Goal: Transaction & Acquisition: Purchase product/service

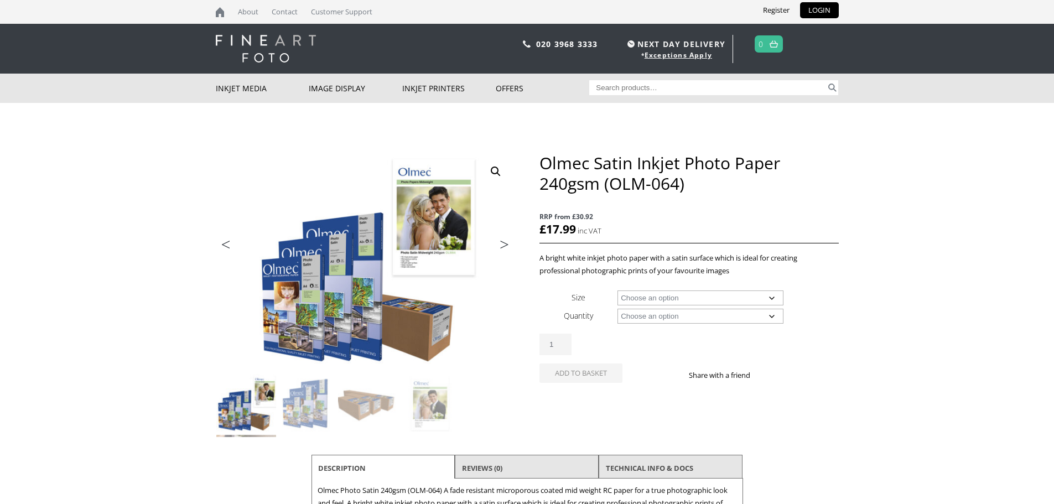
scroll to position [55, 0]
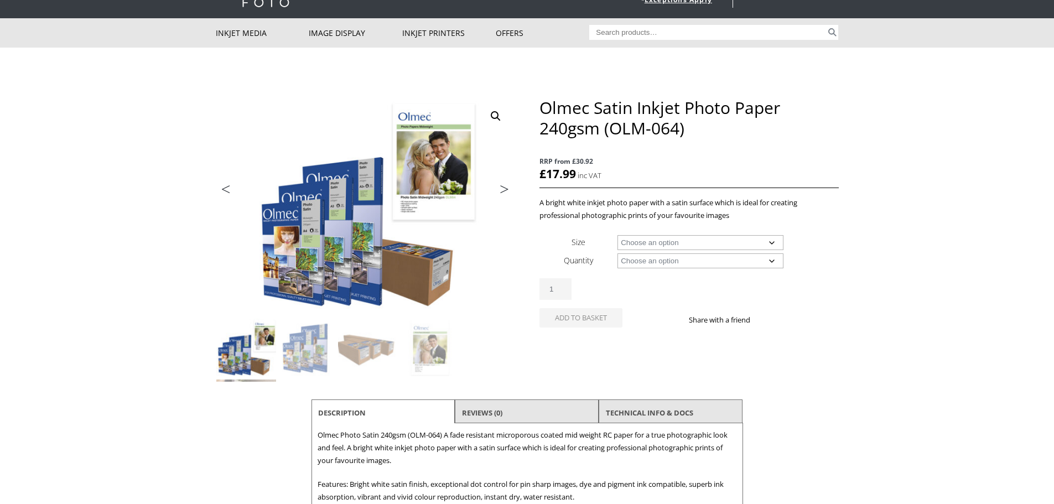
click at [690, 238] on select "Choose an option A4 Sheet A3 Sheet A3+ Sheet A2 Sheet 17" Wide Roll 24" Wide Ro…" at bounding box center [700, 242] width 166 height 15
click at [617, 235] on select "Choose an option A4 Sheet A3 Sheet A3+ Sheet A2 Sheet 17" Wide Roll 24" Wide Ro…" at bounding box center [700, 242] width 166 height 15
select select "a3-sheet"
click at [668, 265] on select "Choose an option 50 Sheets" at bounding box center [700, 260] width 166 height 15
click at [617, 253] on select "Choose an option 50 Sheets" at bounding box center [700, 260] width 166 height 15
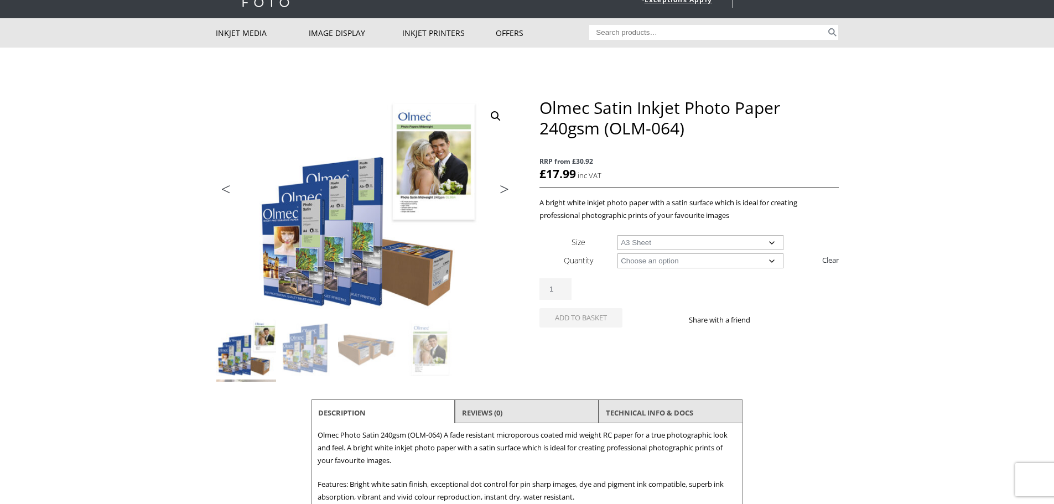
click at [663, 266] on select "Choose an option 50 Sheets" at bounding box center [700, 260] width 166 height 15
click at [655, 262] on select "Choose an option 50 Sheets" at bounding box center [700, 260] width 166 height 15
click at [889, 206] on body "NEXT DAY DELIVERY * Exceptions Apply About Contact Customer Support Register LO…" at bounding box center [527, 197] width 1054 height 504
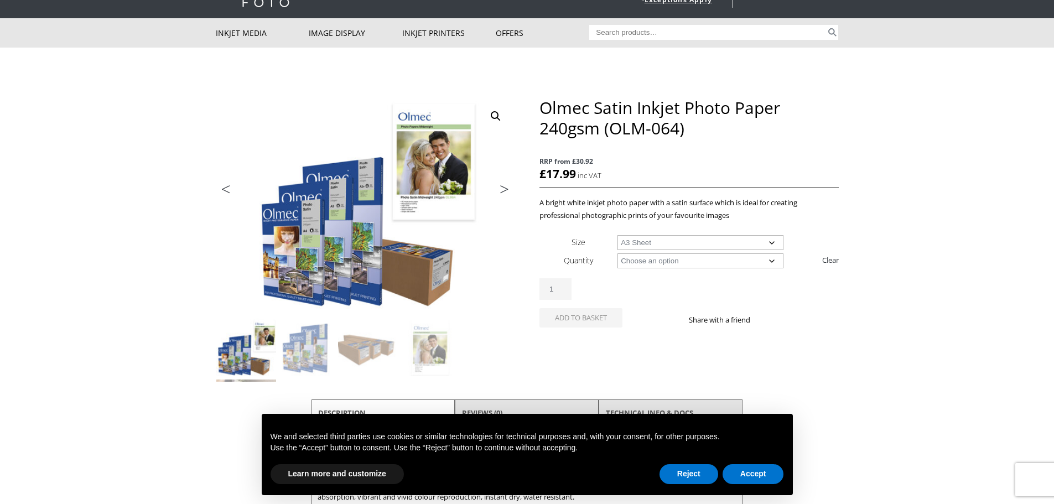
drag, startPoint x: 760, startPoint y: 255, endPoint x: 733, endPoint y: 267, distance: 29.5
click at [760, 255] on select "Choose an option 50 Sheets" at bounding box center [700, 260] width 166 height 15
select select "50-sheets"
click at [617, 253] on select "Choose an option 50 Sheets" at bounding box center [700, 260] width 166 height 15
drag, startPoint x: 732, startPoint y: 268, endPoint x: 643, endPoint y: 264, distance: 88.6
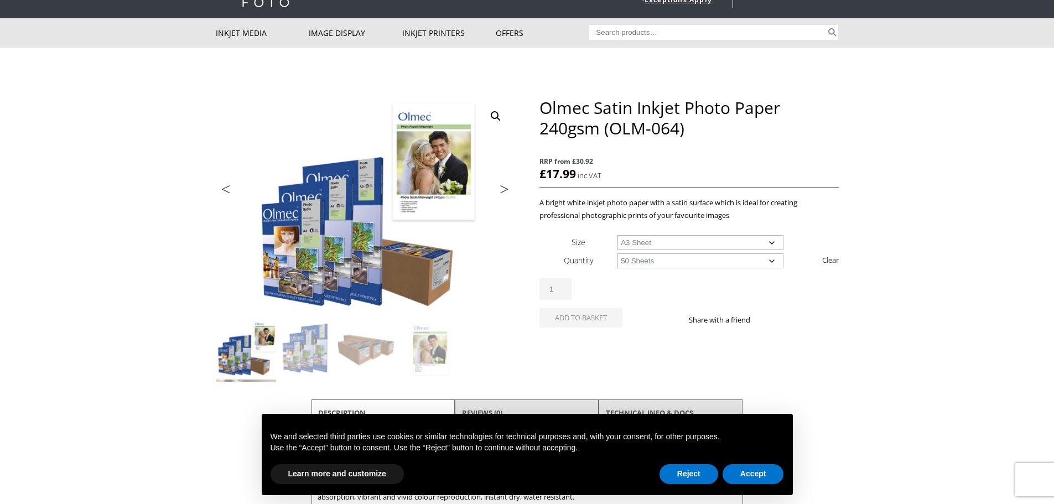
click at [640, 289] on div "Olmec Satin Inkjet Photo Paper 240gsm (OLM-064) quantity 1" at bounding box center [688, 289] width 299 height 22
select select "a3-sheet"
click at [836, 144] on div "Olmec Satin Inkjet Photo Paper 240gsm (OLM-064) RRP from £30.92 £ 17.99 A brigh…" at bounding box center [688, 225] width 299 height 256
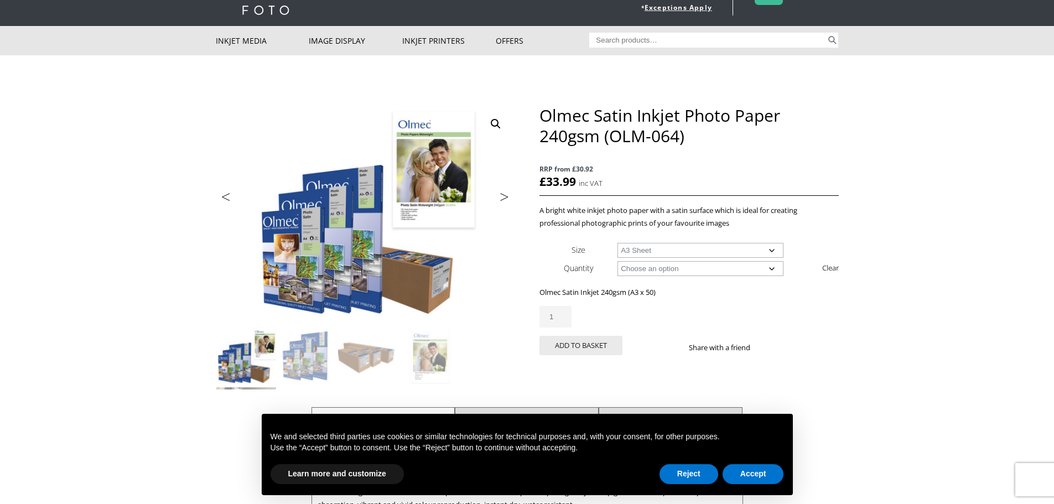
scroll to position [0, 0]
